Goal: Entertainment & Leisure: Consume media (video, audio)

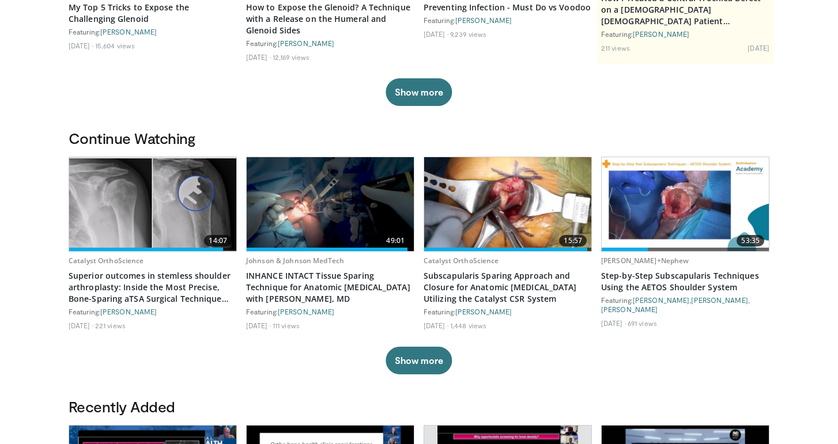
scroll to position [238, 0]
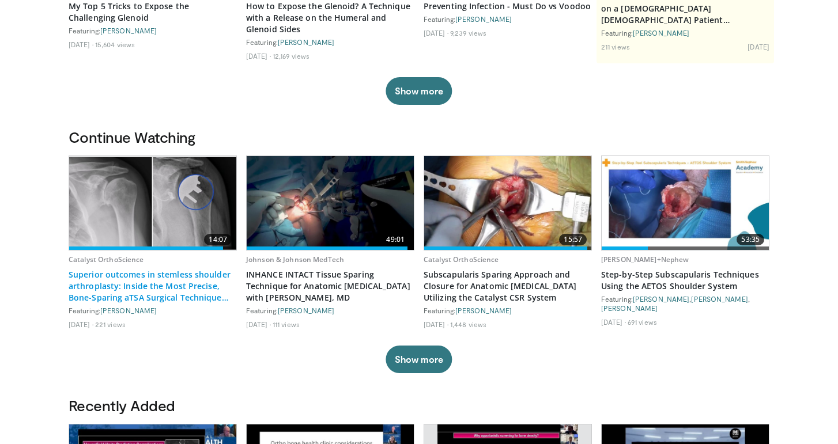
click at [156, 285] on link "Superior outcomes in stemless shoulder arthroplasty: Inside the Most Precise, B…" at bounding box center [153, 286] width 168 height 35
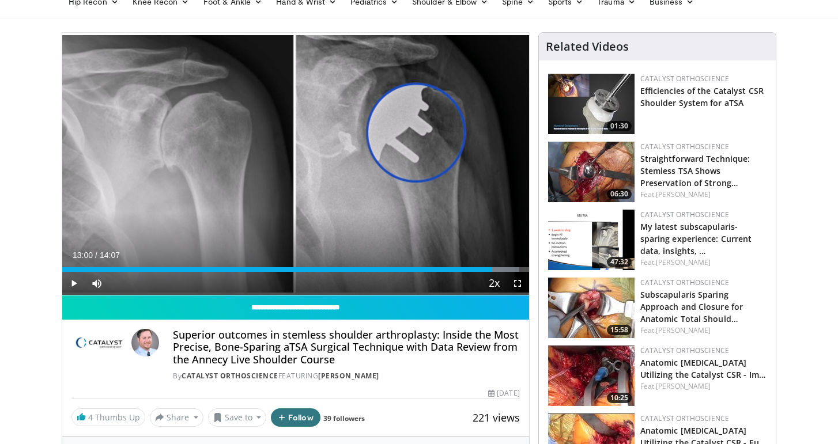
scroll to position [58, 0]
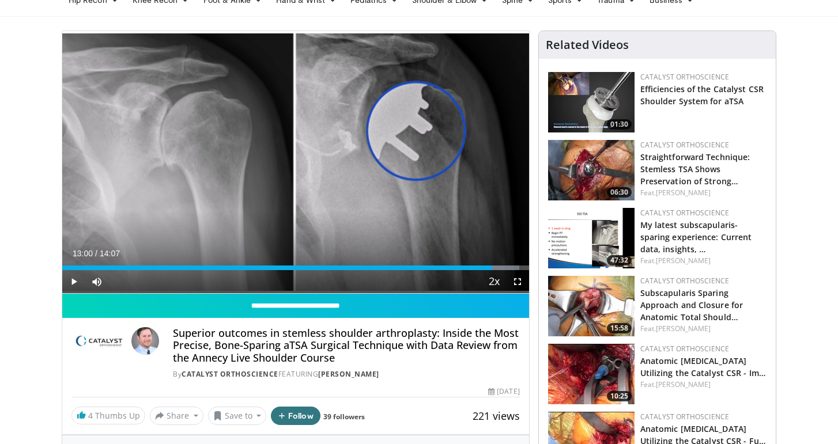
click at [75, 281] on span "Video Player" at bounding box center [73, 281] width 23 height 23
click at [74, 282] on video-js "**********" at bounding box center [295, 162] width 467 height 263
click at [73, 281] on span "Video Player" at bounding box center [73, 281] width 23 height 23
